Goal: Task Accomplishment & Management: Manage account settings

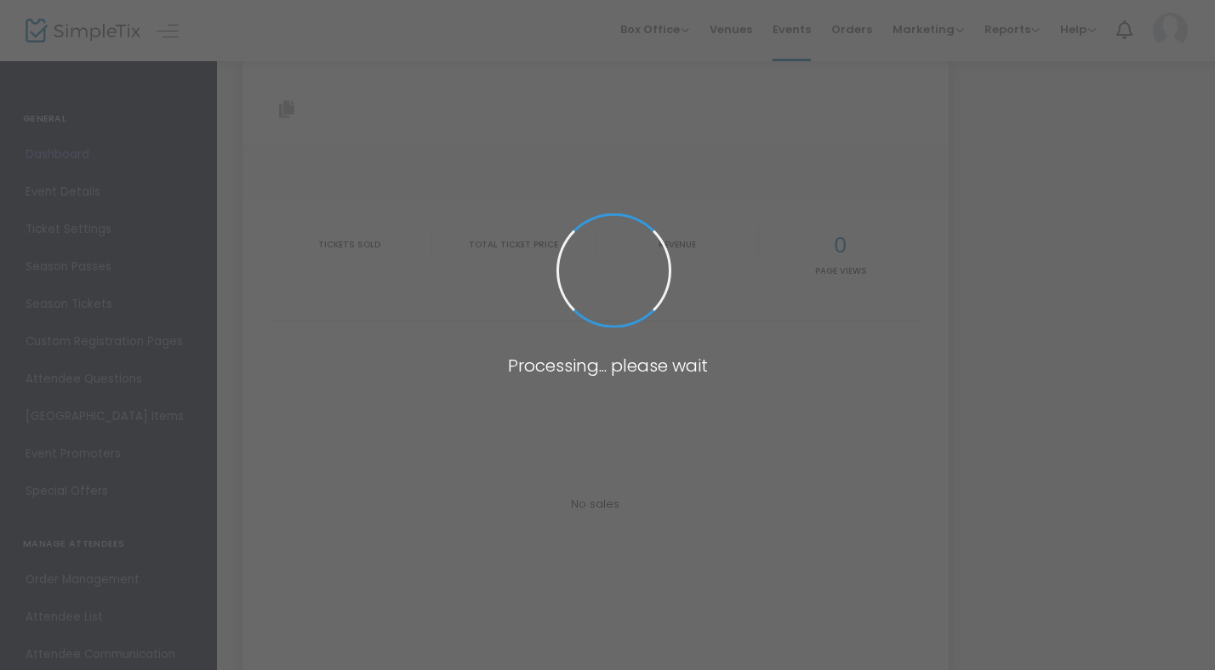
type input "[URL][DOMAIN_NAME]"
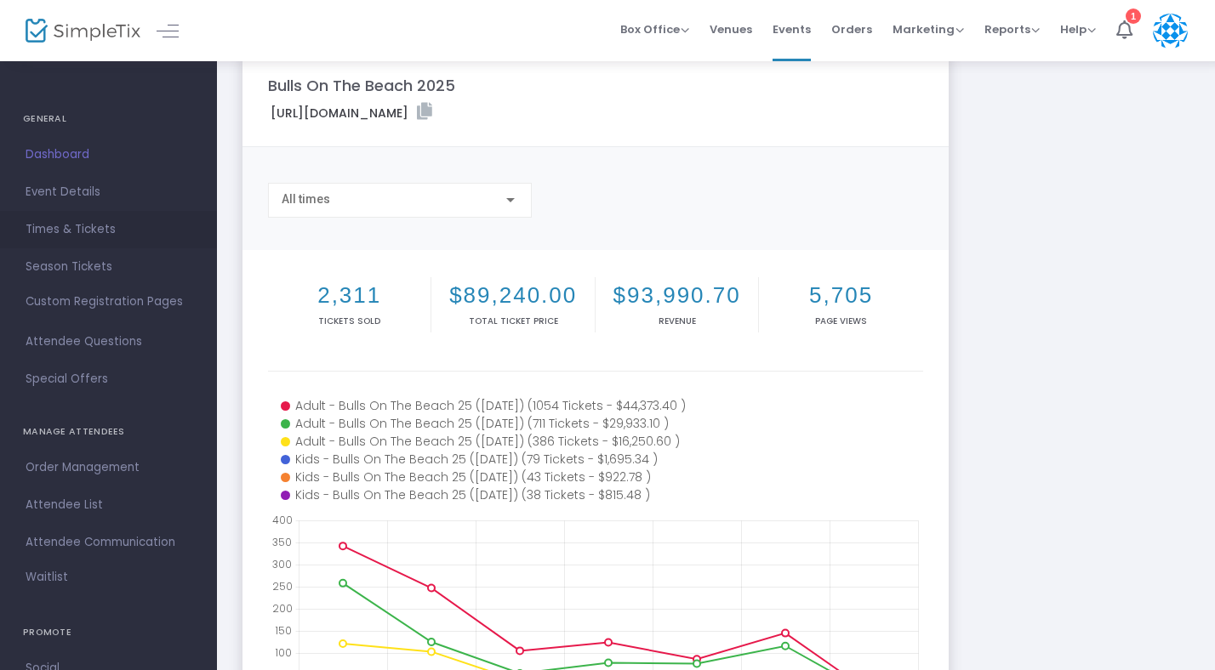
click at [53, 233] on span "Times & Tickets" at bounding box center [109, 230] width 166 height 22
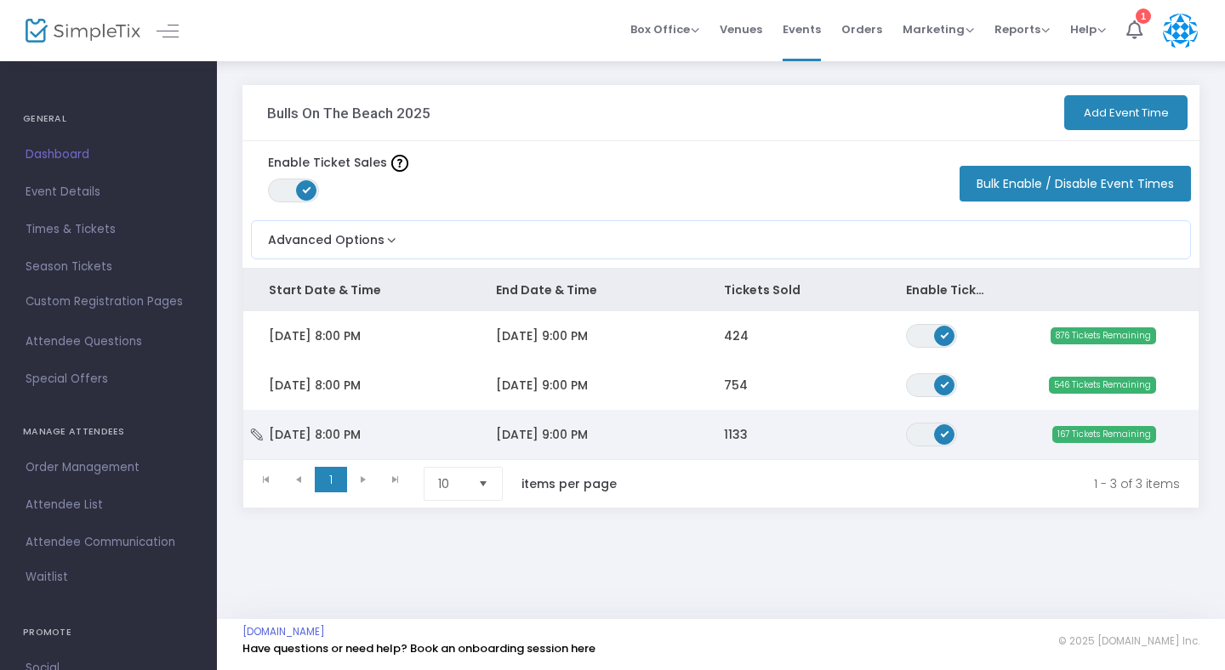
click at [505, 424] on td "[DATE] 9:00 PM" at bounding box center [583, 434] width 227 height 49
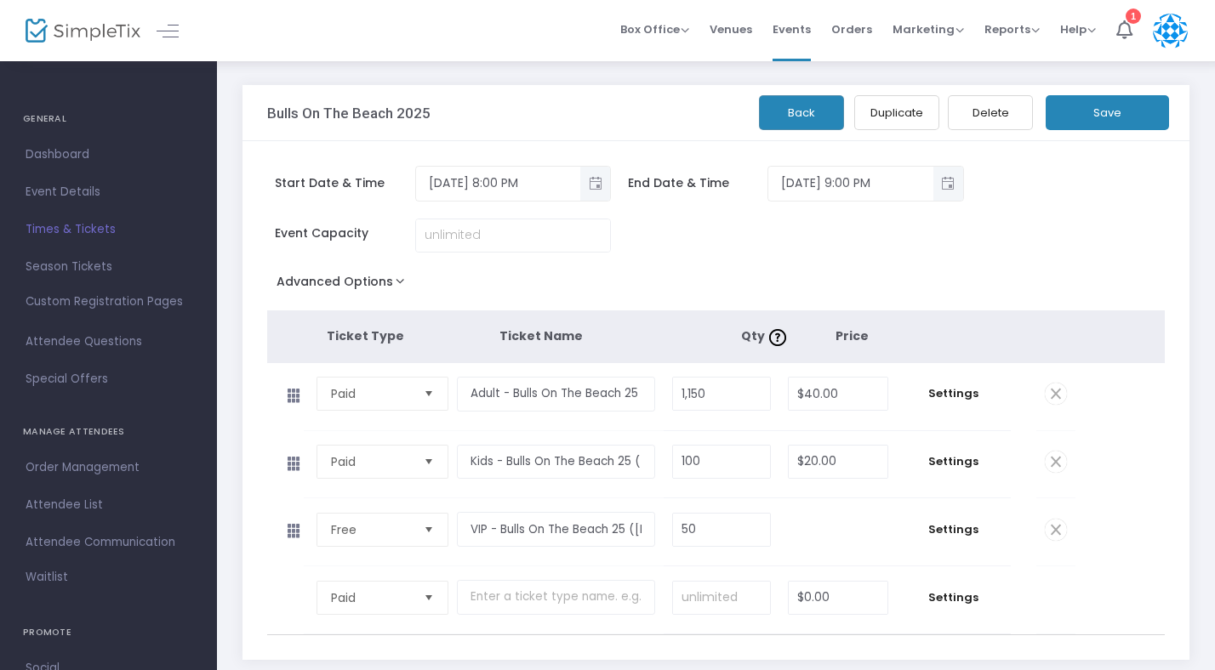
click at [108, 133] on h4 "GENERAL" at bounding box center [108, 119] width 171 height 34
click at [107, 150] on span "Dashboard" at bounding box center [109, 155] width 166 height 22
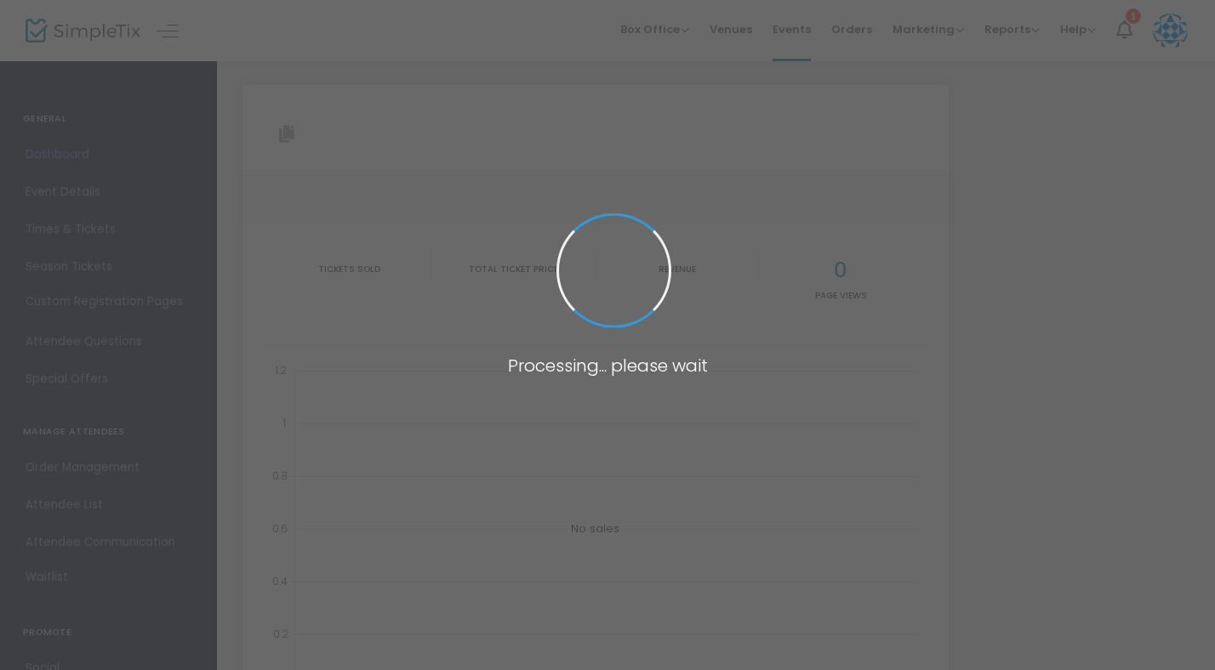
type input "[URL][DOMAIN_NAME]"
